Goal: Information Seeking & Learning: Understand process/instructions

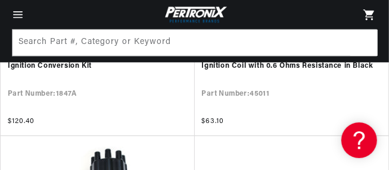
scroll to position [1791, 0]
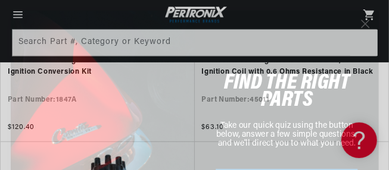
click at [370, 22] on circle "Close dialog" at bounding box center [364, 23] width 17 height 17
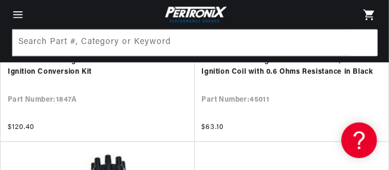
scroll to position [0, 0]
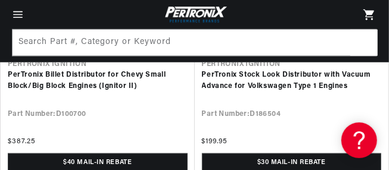
click at [313, 92] on link "PerTronix Stock Look Distributor with Vacuum Advance for Volkswagen Type 1 Engi…" at bounding box center [292, 81] width 180 height 23
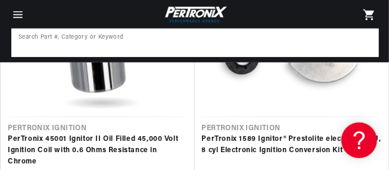
click at [325, 40] on input at bounding box center [195, 43] width 365 height 26
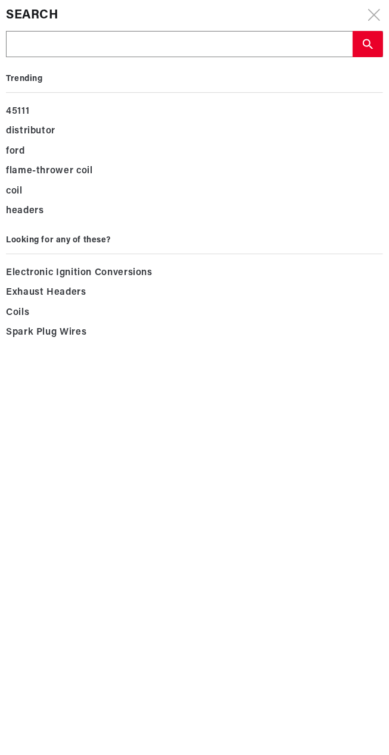
type input "Recruiser , three point"
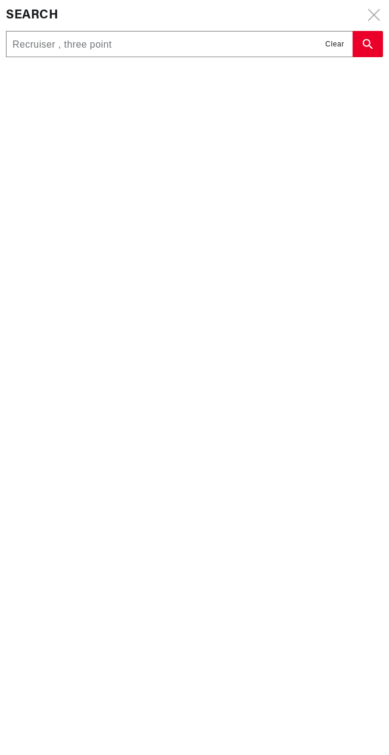
type input "Is recruiser three point seven"
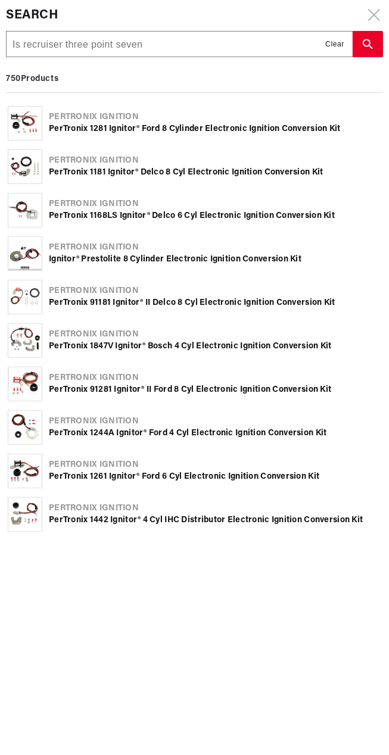
type input "Recruiser three point seven liter"
type input "Is recruiser three point seven liter"
type input "Recruiser three point seven liter"
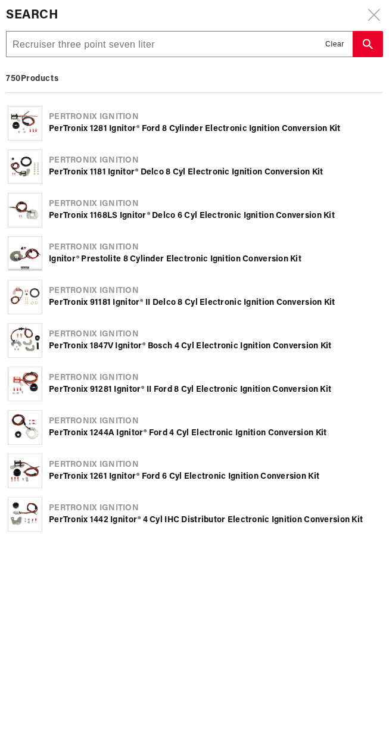
type input "Recruiser three point seven liter"
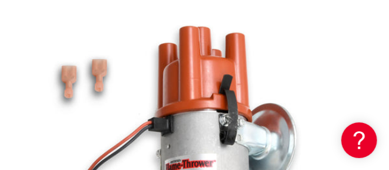
scroll to position [229, 0]
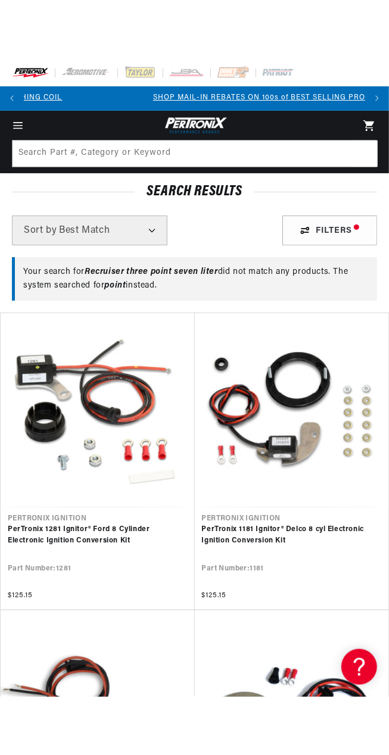
scroll to position [0, 341]
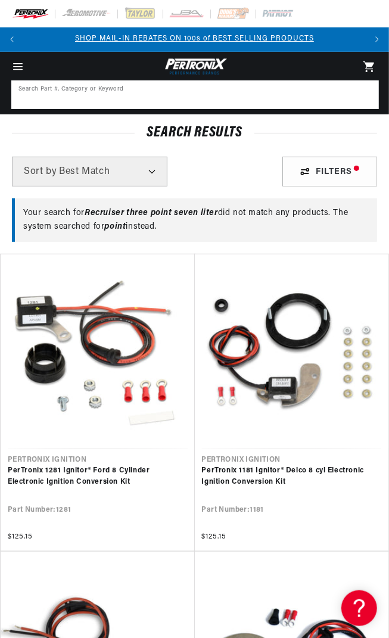
click at [279, 97] on input at bounding box center [195, 95] width 365 height 26
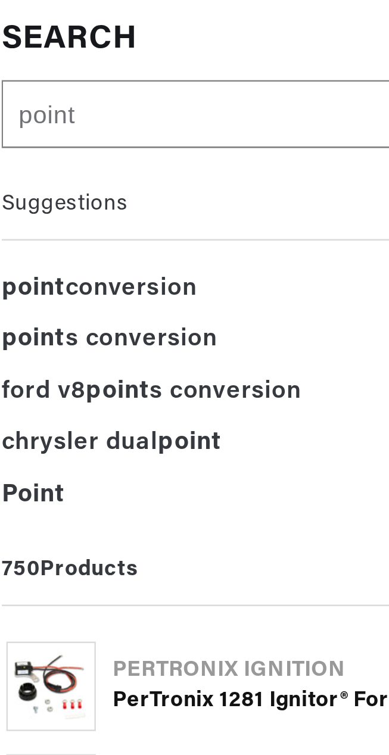
type input "point d"
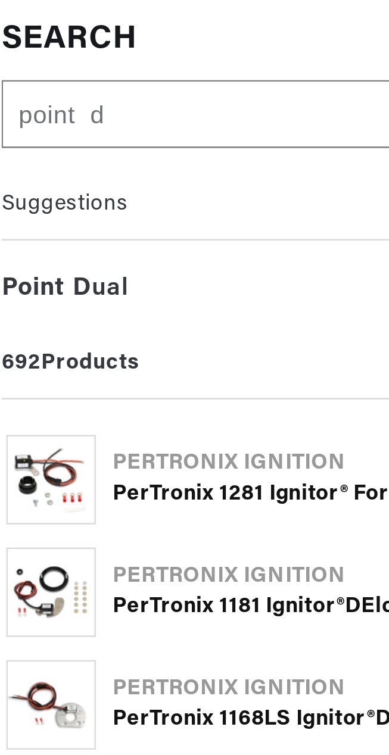
type input "point de"
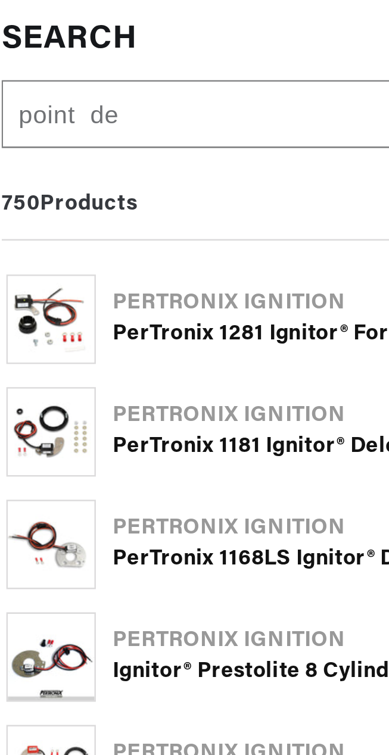
type input "point del"
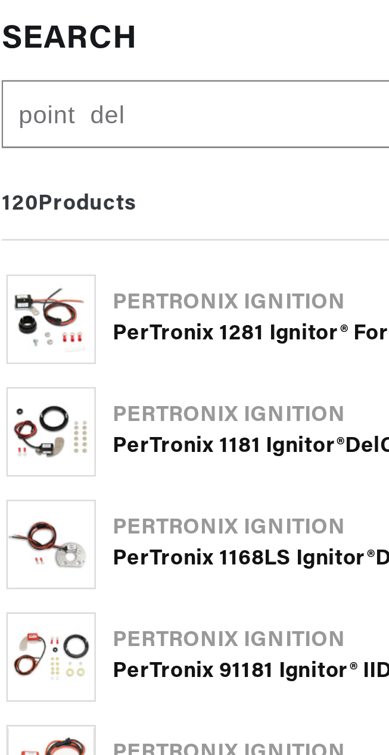
type input "point delc"
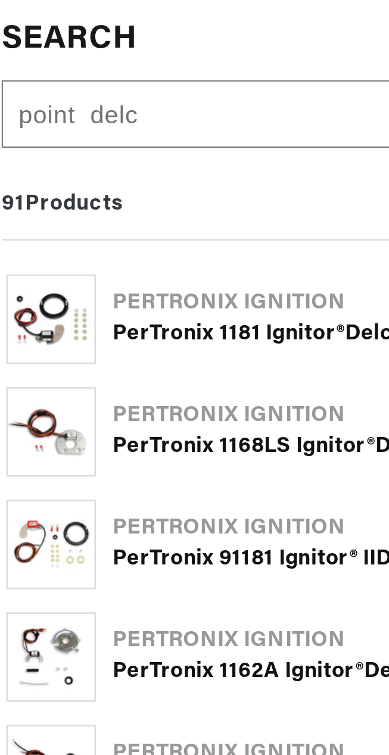
type input "point delco"
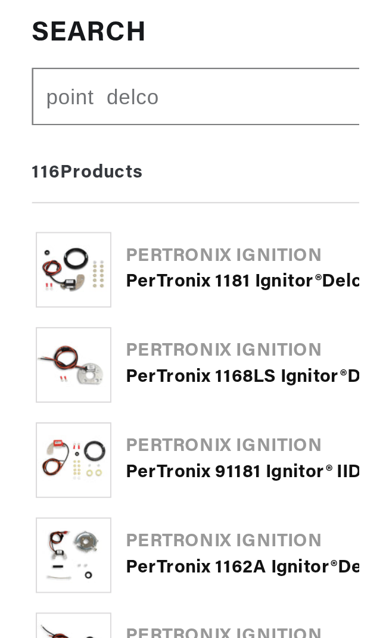
scroll to position [0, 682]
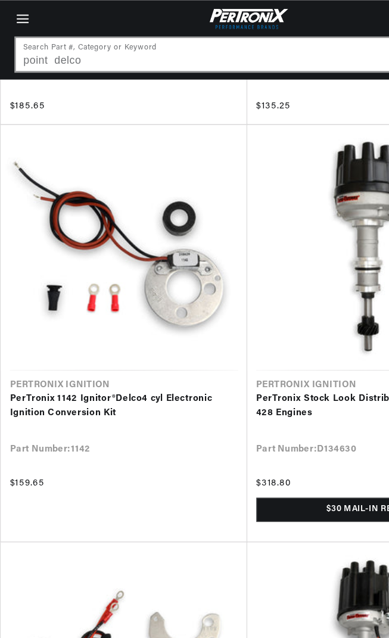
scroll to position [694, 0]
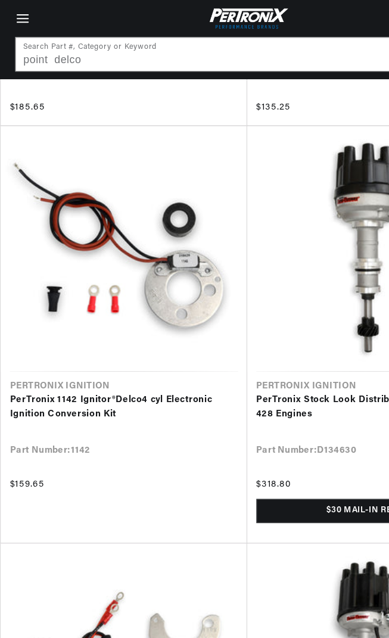
click at [136, 332] on link "PerTronix 1142 Ignitor® Delco 4 cyl Electronic Ignition Conversion Kit" at bounding box center [98, 321] width 180 height 23
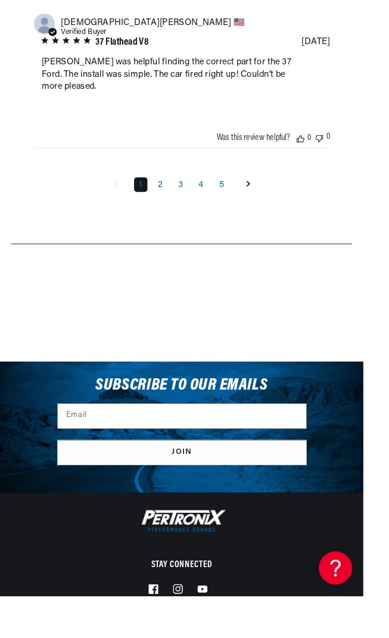
scroll to position [2699, 0]
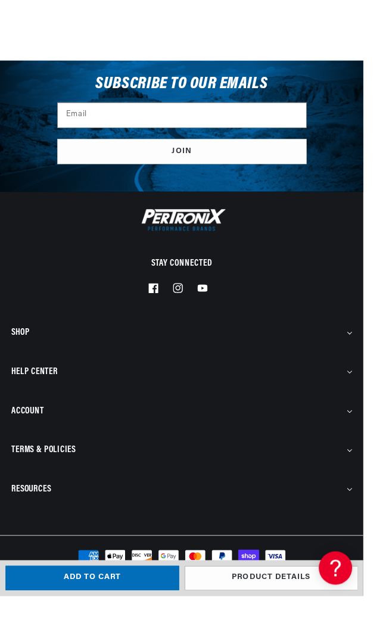
scroll to position [4381, 0]
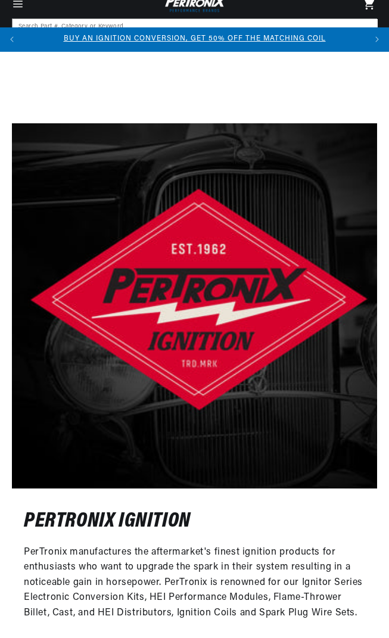
scroll to position [10167, 0]
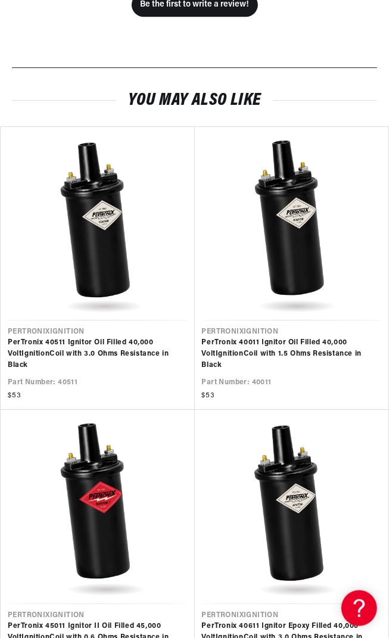
scroll to position [1306, 0]
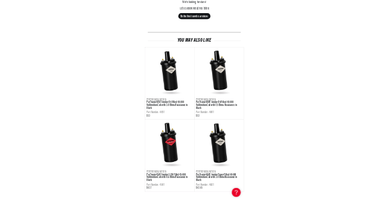
scroll to position [871, 0]
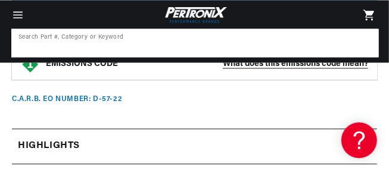
click at [302, 43] on input at bounding box center [195, 43] width 365 height 26
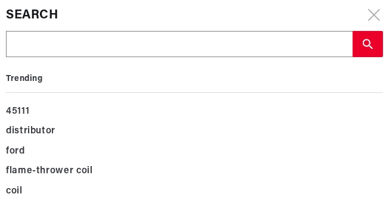
type input "2"
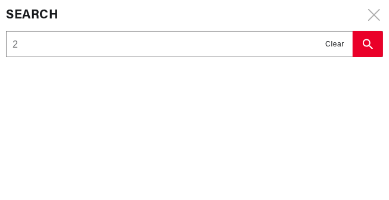
type input "20"
type input "200"
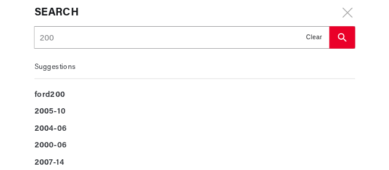
scroll to position [0, 341]
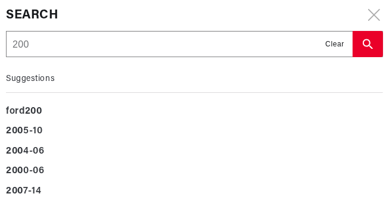
type input "2001"
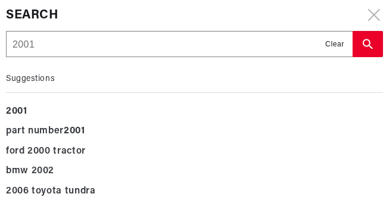
click at [369, 49] on icon "search button" at bounding box center [368, 44] width 10 height 10
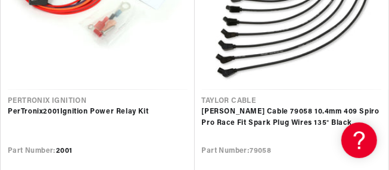
scroll to position [305, 0]
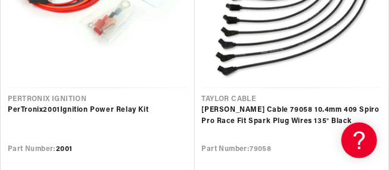
click at [34, 116] on link "PerTronix 2001 Ignition Power Relay Kit" at bounding box center [98, 110] width 180 height 11
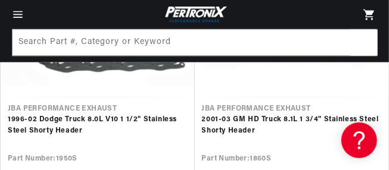
scroll to position [532, 0]
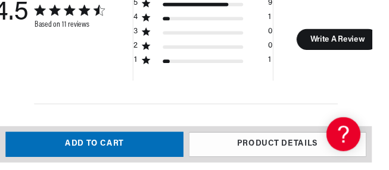
scroll to position [1342, 0]
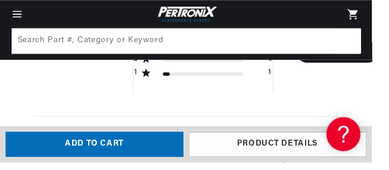
scroll to position [1390, 0]
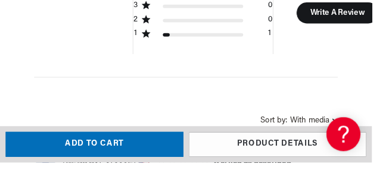
scroll to position [0, 0]
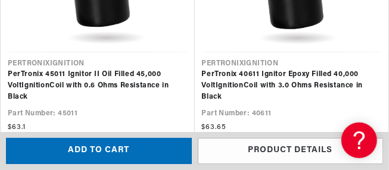
scroll to position [0, 682]
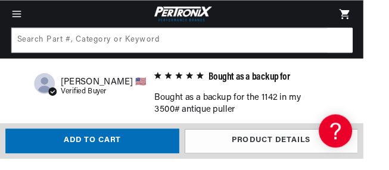
scroll to position [2306, 0]
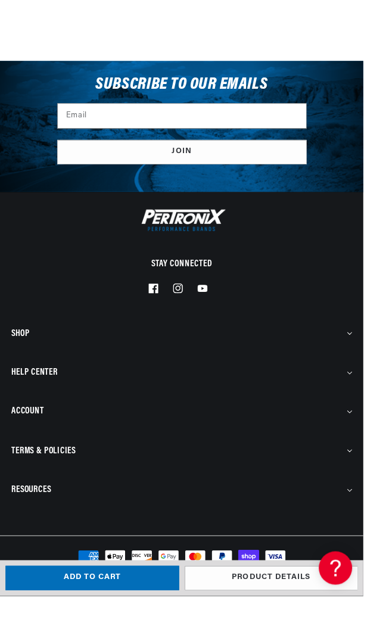
scroll to position [0, 682]
